Goal: Task Accomplishment & Management: Use online tool/utility

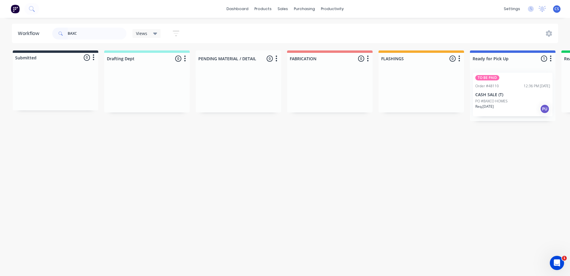
type input "BAXC"
click at [490, 104] on p "Req. [DATE]" at bounding box center [484, 106] width 18 height 5
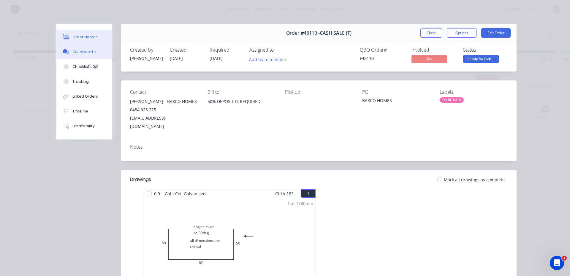
click at [82, 54] on div "Collaborate" at bounding box center [83, 51] width 23 height 5
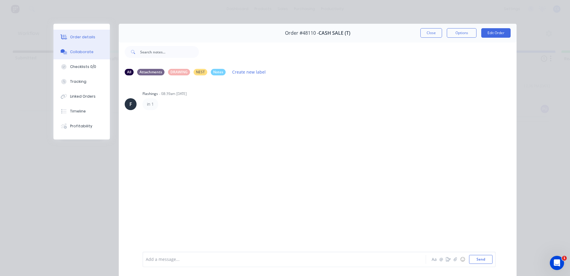
click at [83, 34] on button "Order details" at bounding box center [81, 37] width 56 height 15
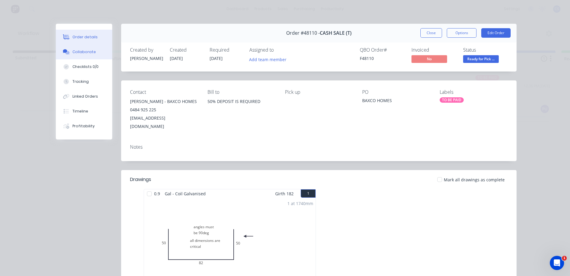
click at [87, 50] on div "Collaborate" at bounding box center [83, 51] width 23 height 5
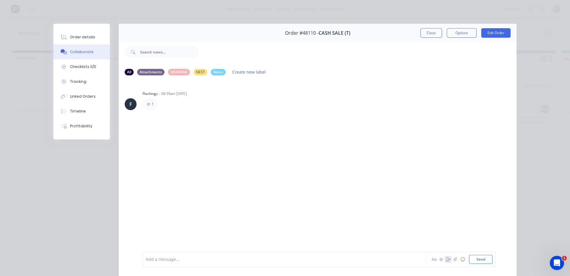
click at [447, 260] on icon "button" at bounding box center [448, 259] width 5 height 4
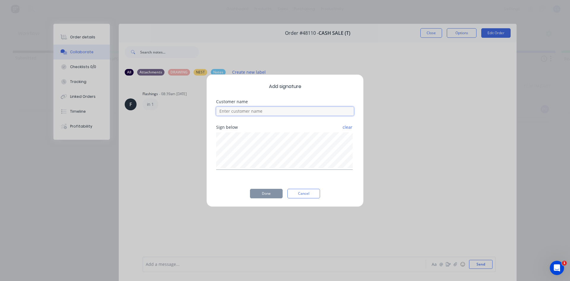
click at [278, 113] on input at bounding box center [285, 111] width 138 height 9
type input "[PERSON_NAME]"
click at [265, 193] on button "Done" at bounding box center [266, 193] width 33 height 9
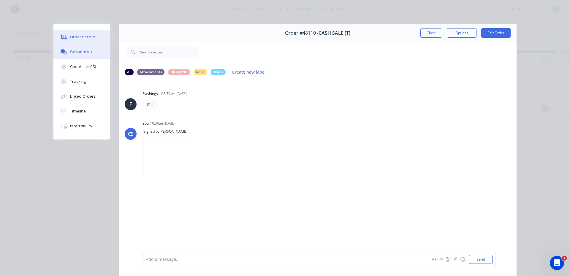
click at [75, 39] on div "Order details" at bounding box center [82, 36] width 25 height 5
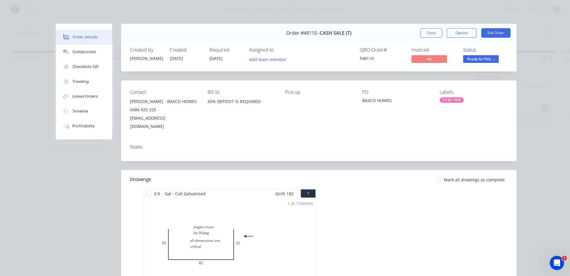
click at [479, 57] on span "Ready for Pick ..." at bounding box center [481, 58] width 36 height 7
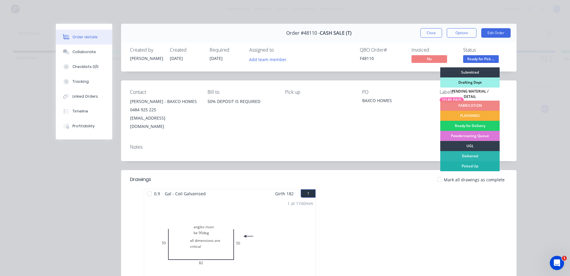
click at [481, 165] on div "Picked Up" at bounding box center [469, 166] width 59 height 10
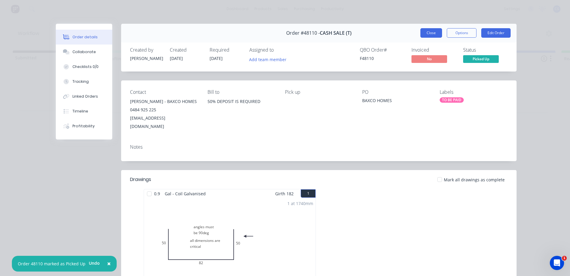
click at [431, 29] on button "Close" at bounding box center [431, 32] width 22 height 9
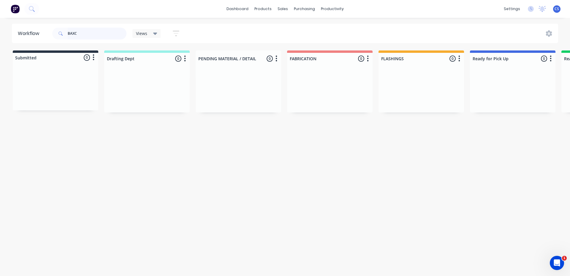
drag, startPoint x: 107, startPoint y: 36, endPoint x: 0, endPoint y: 10, distance: 109.9
click at [0, 10] on div "dashboard products sales purchasing productivity dashboard products Product Cat…" at bounding box center [285, 120] width 570 height 240
type input "[GEOGRAPHIC_DATA]"
drag, startPoint x: 106, startPoint y: 35, endPoint x: 0, endPoint y: 22, distance: 106.8
click at [0, 22] on div "dashboard products sales purchasing productivity dashboard products Product Cat…" at bounding box center [285, 120] width 570 height 240
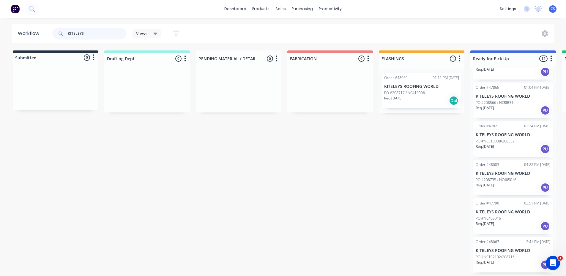
scroll to position [1, 0]
type input "KITELEYS"
click at [492, 262] on p "Req. [DATE]" at bounding box center [484, 262] width 18 height 5
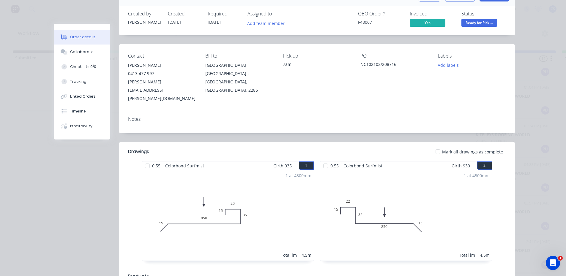
scroll to position [30, 0]
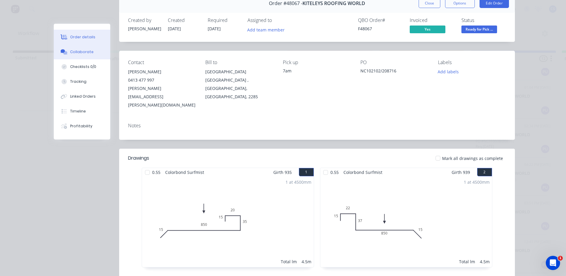
click at [94, 48] on button "Collaborate" at bounding box center [82, 52] width 56 height 15
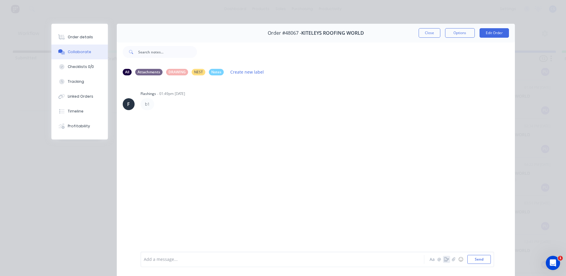
click at [444, 260] on icon "button" at bounding box center [446, 259] width 5 height 4
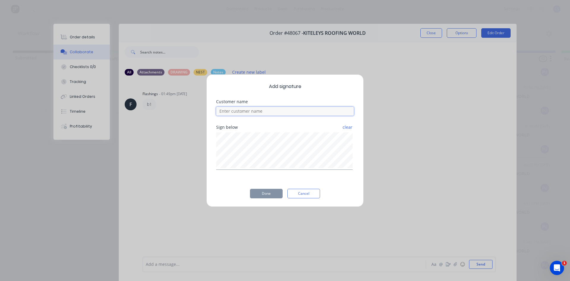
click at [259, 110] on input at bounding box center [285, 111] width 138 height 9
type input "[PERSON_NAME]"
click at [266, 193] on button "Done" at bounding box center [266, 193] width 33 height 9
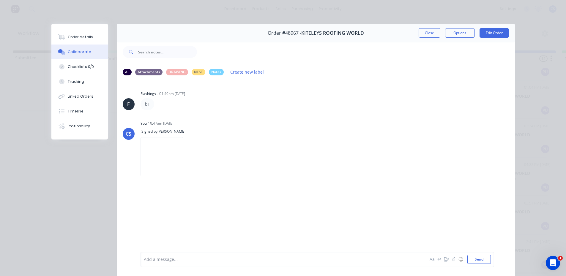
drag, startPoint x: 75, startPoint y: 35, endPoint x: 109, endPoint y: 49, distance: 36.7
click at [76, 35] on div "Order details" at bounding box center [80, 36] width 25 height 5
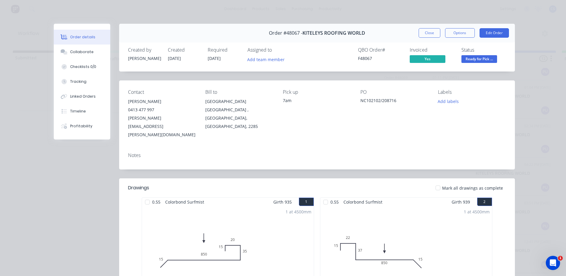
click at [473, 59] on span "Ready for Pick ..." at bounding box center [479, 58] width 36 height 7
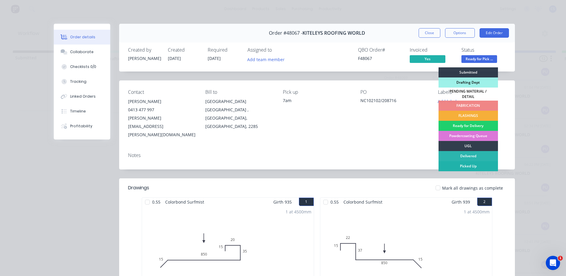
click at [459, 161] on div "Picked Up" at bounding box center [467, 166] width 59 height 10
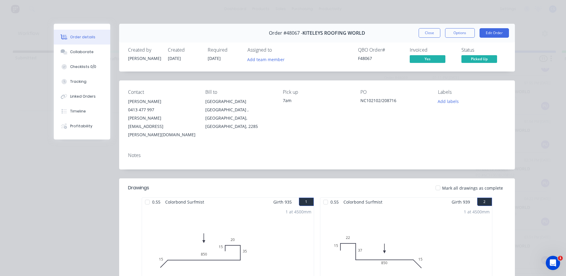
scroll to position [227, 0]
click at [426, 25] on div "Order #48067 - KITELEYS ROOFING WORLD Close Options Edit Order" at bounding box center [316, 33] width 395 height 19
click at [425, 29] on button "Close" at bounding box center [429, 32] width 22 height 9
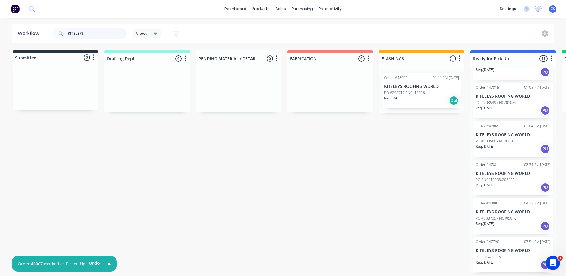
scroll to position [1, 0]
click at [504, 110] on div "Req. [DATE] PU" at bounding box center [512, 110] width 75 height 10
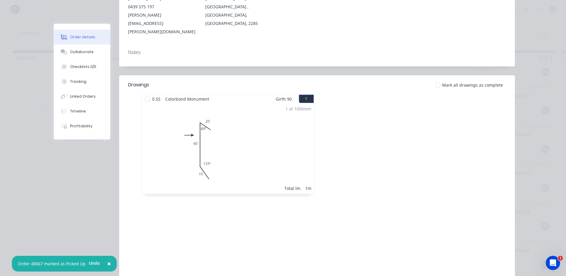
scroll to position [119, 0]
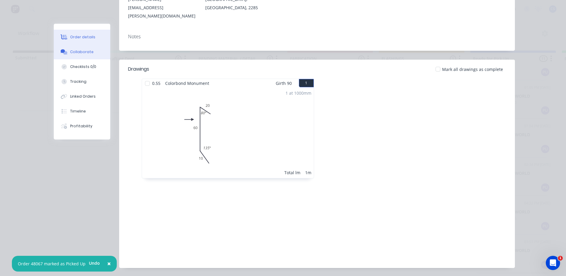
click at [94, 54] on button "Collaborate" at bounding box center [82, 52] width 56 height 15
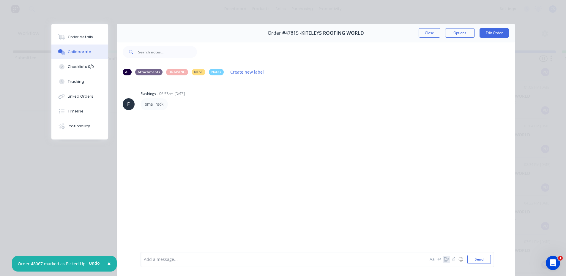
click at [444, 259] on icon "button" at bounding box center [446, 259] width 5 height 4
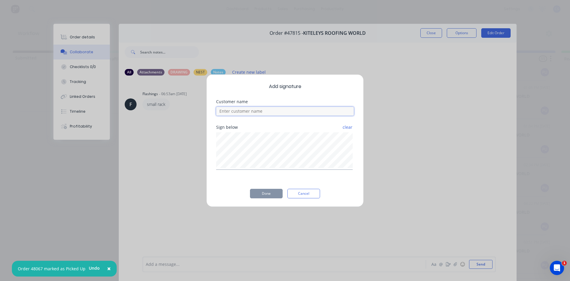
click at [275, 108] on input at bounding box center [285, 111] width 138 height 9
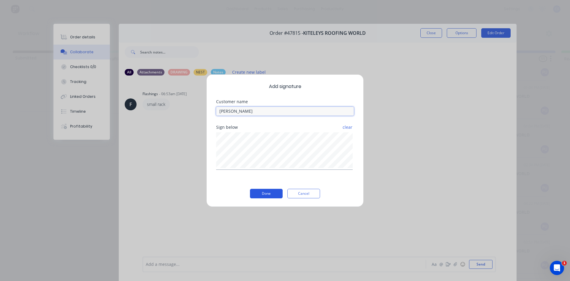
type input "[PERSON_NAME]"
click at [262, 193] on button "Done" at bounding box center [266, 193] width 33 height 9
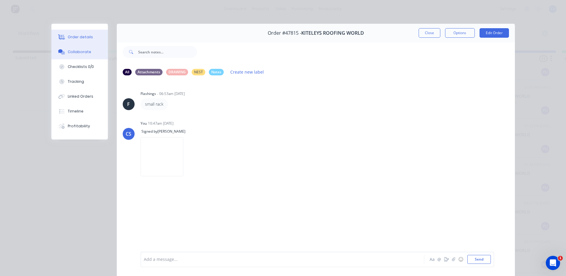
click at [69, 39] on div "Order details" at bounding box center [80, 36] width 25 height 5
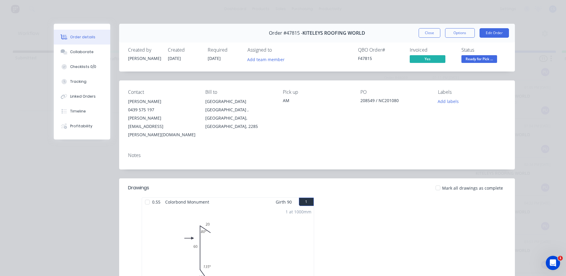
click at [465, 60] on span "Ready for Pick ..." at bounding box center [479, 58] width 36 height 7
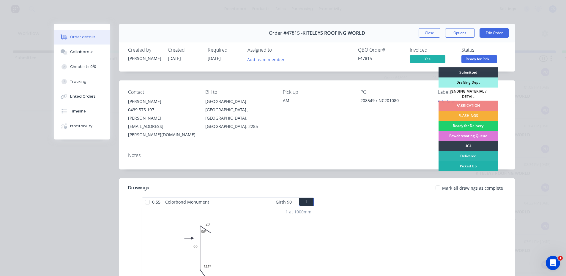
click at [467, 166] on div "Picked Up" at bounding box center [467, 166] width 59 height 10
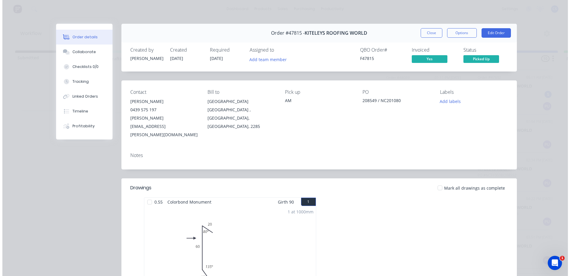
scroll to position [189, 0]
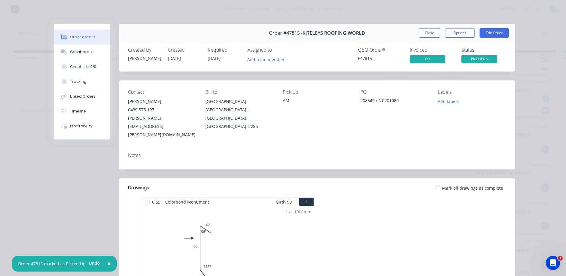
click at [418, 32] on button "Close" at bounding box center [429, 32] width 22 height 9
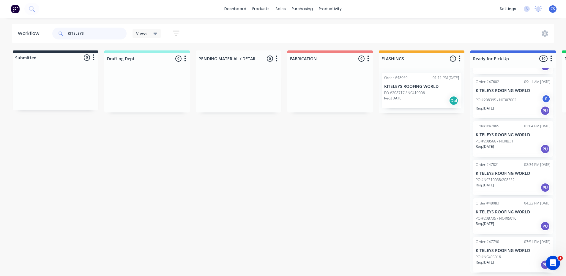
drag, startPoint x: 84, startPoint y: 34, endPoint x: 59, endPoint y: 35, distance: 25.2
click at [59, 35] on div "KITELEYS" at bounding box center [89, 34] width 74 height 12
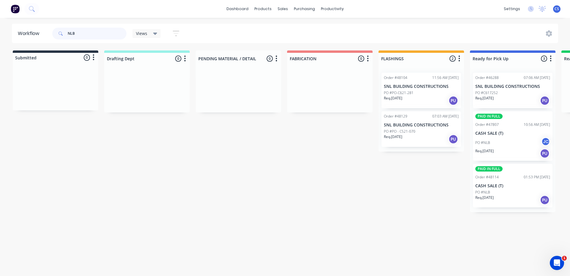
type input "NLB"
click at [502, 190] on div "PO #NLB" at bounding box center [512, 192] width 75 height 5
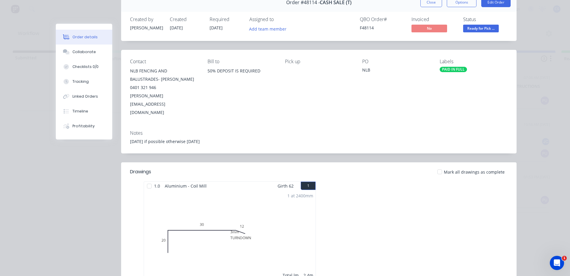
scroll to position [0, 0]
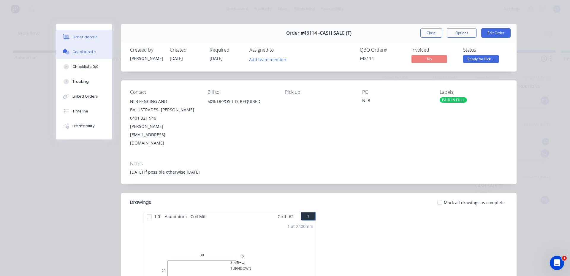
click at [82, 51] on div "Collaborate" at bounding box center [83, 51] width 23 height 5
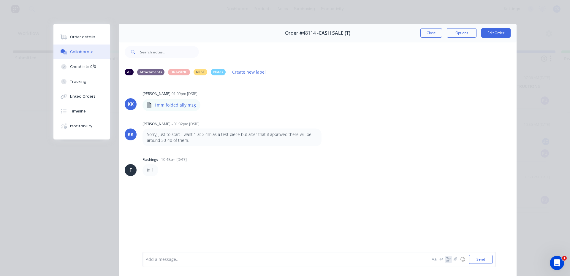
click at [446, 257] on icon "button" at bounding box center [448, 259] width 5 height 4
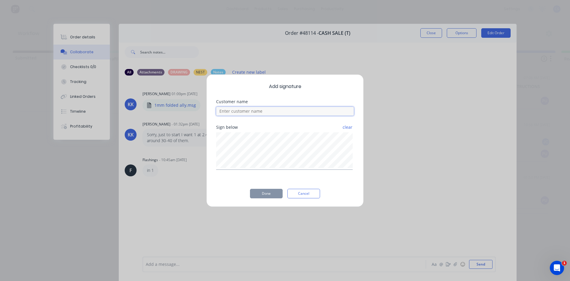
click at [240, 113] on input at bounding box center [285, 111] width 138 height 9
type input "[PERSON_NAME]"
click at [261, 195] on button "Done" at bounding box center [266, 193] width 33 height 9
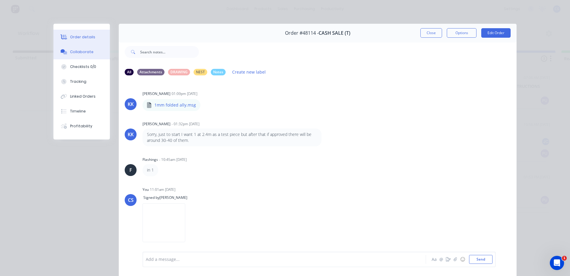
click at [80, 37] on div "Order details" at bounding box center [82, 36] width 25 height 5
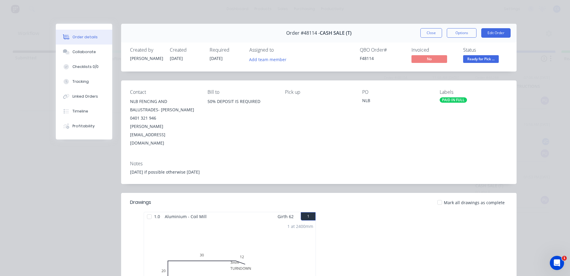
click at [474, 62] on span "Ready for Pick ..." at bounding box center [481, 58] width 36 height 7
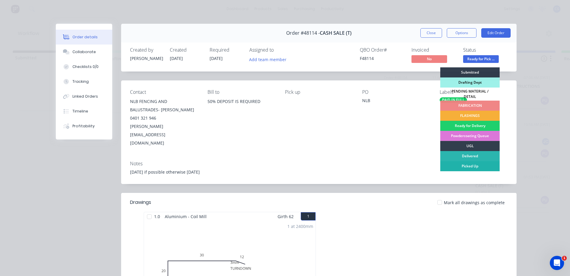
click at [473, 165] on div "Picked Up" at bounding box center [469, 166] width 59 height 10
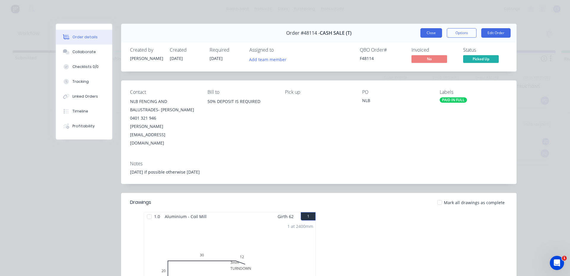
click at [433, 35] on button "Close" at bounding box center [431, 32] width 22 height 9
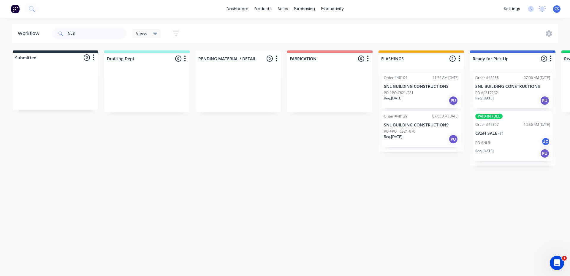
click at [497, 137] on div "PO #NLB JC" at bounding box center [512, 142] width 75 height 11
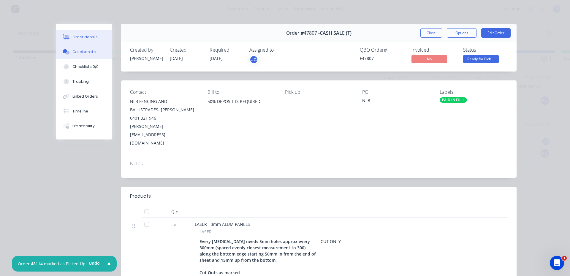
click at [87, 49] on button "Collaborate" at bounding box center [84, 52] width 56 height 15
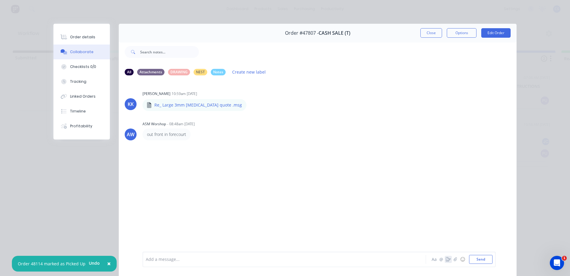
click at [446, 259] on icon "button" at bounding box center [448, 259] width 5 height 4
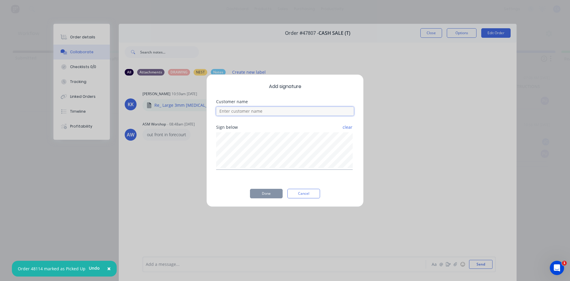
click at [287, 115] on input at bounding box center [285, 111] width 138 height 9
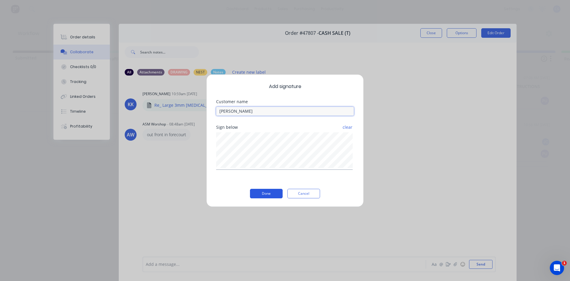
type input "[PERSON_NAME]"
click at [269, 192] on button "Done" at bounding box center [266, 193] width 33 height 9
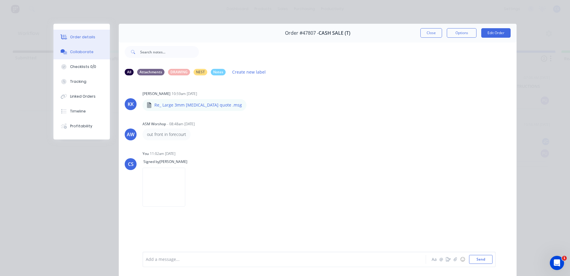
click at [81, 37] on div "Order details" at bounding box center [82, 36] width 25 height 5
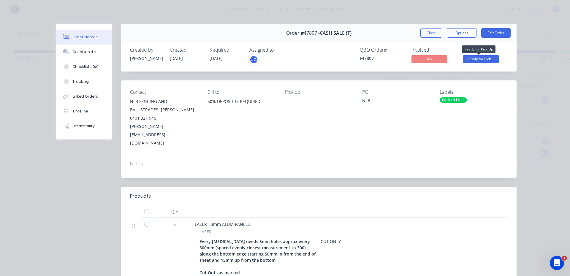
click at [468, 60] on span "Ready for Pick ..." at bounding box center [481, 58] width 36 height 7
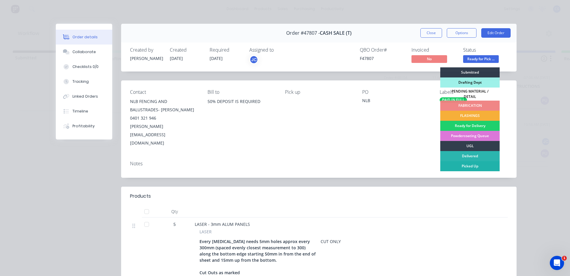
click at [481, 166] on div "Picked Up" at bounding box center [469, 166] width 59 height 10
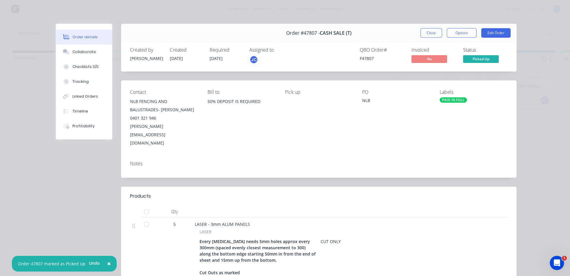
click at [426, 31] on button "Close" at bounding box center [431, 32] width 22 height 9
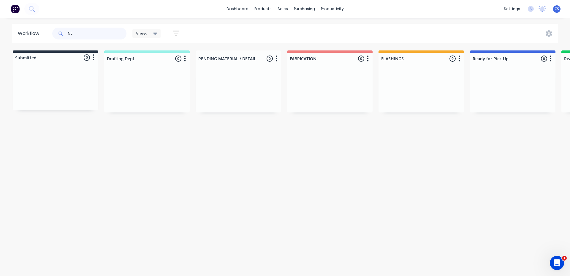
type input "N"
type input "47723"
click at [509, 96] on p "AURIZON OPERATIONS LIMITED" at bounding box center [512, 94] width 75 height 5
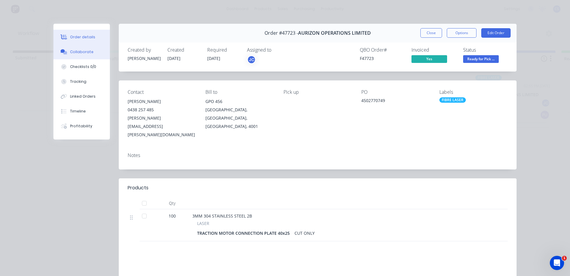
click at [83, 53] on div "Collaborate" at bounding box center [81, 51] width 23 height 5
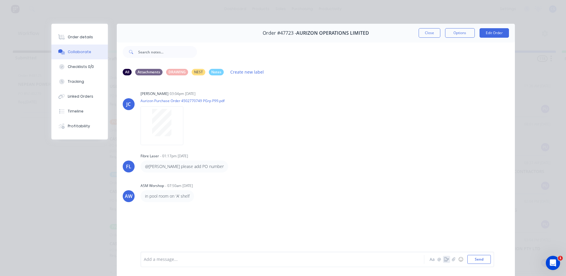
click at [444, 260] on icon "button" at bounding box center [446, 259] width 5 height 4
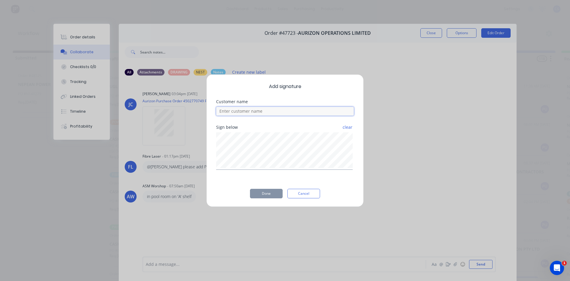
click at [279, 111] on input at bounding box center [285, 111] width 138 height 9
type input "[PERSON_NAME]"
click at [279, 191] on button "Done" at bounding box center [266, 193] width 33 height 9
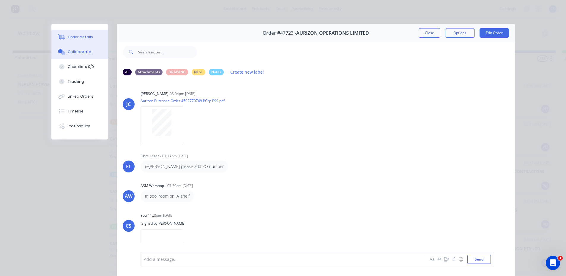
click at [80, 39] on div "Order details" at bounding box center [80, 36] width 25 height 5
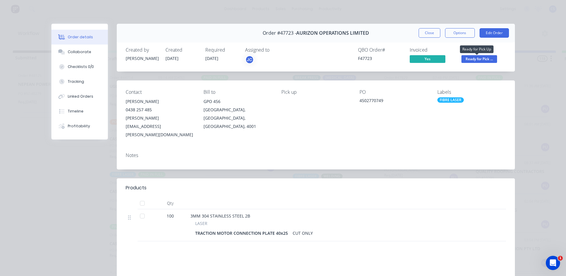
click at [481, 58] on span "Ready for Pick ..." at bounding box center [479, 58] width 36 height 7
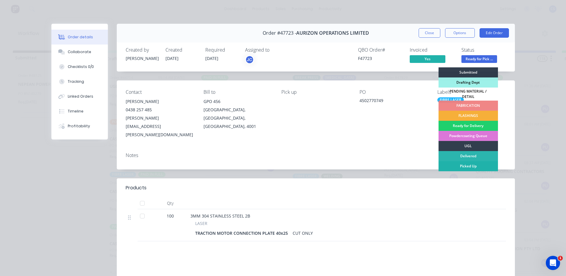
click at [459, 162] on div "Picked Up" at bounding box center [467, 166] width 59 height 10
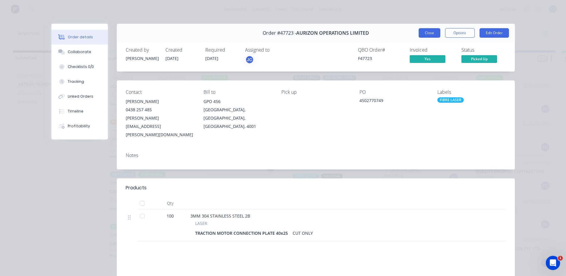
click at [419, 31] on button "Close" at bounding box center [429, 32] width 22 height 9
